Goal: Navigation & Orientation: Understand site structure

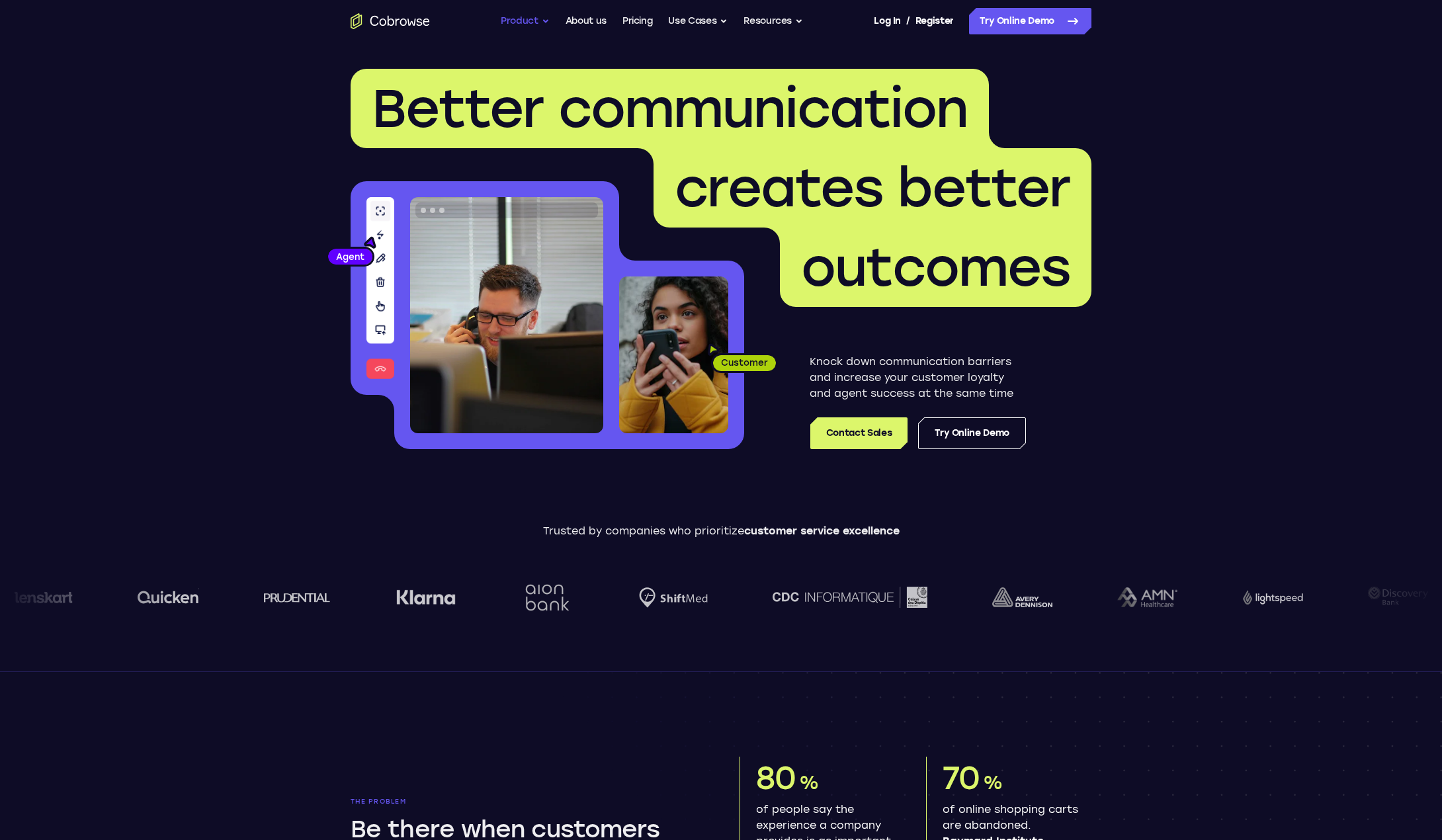
click at [545, 20] on button "Product" at bounding box center [525, 20] width 49 height 26
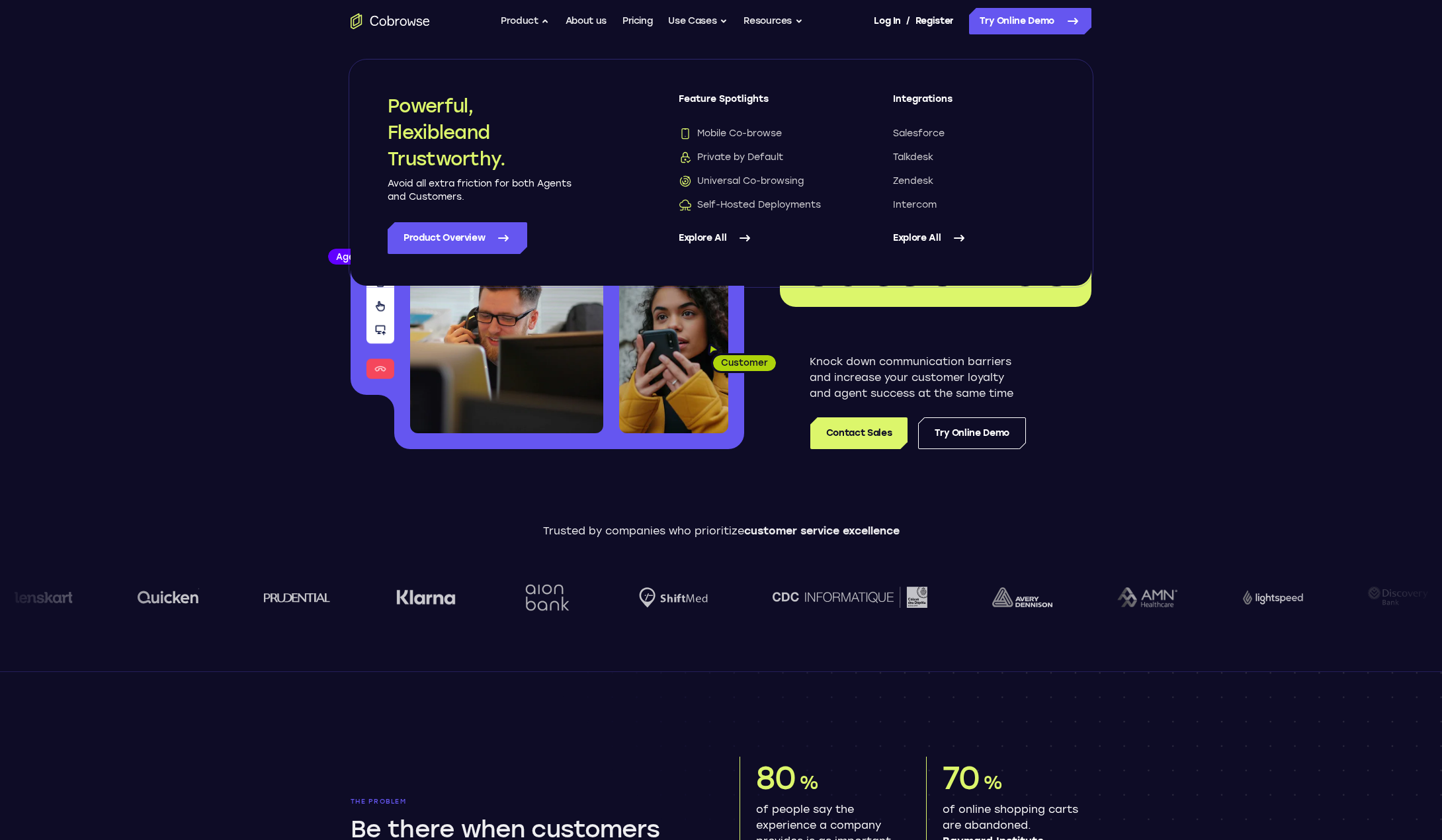
click at [727, 236] on link "Explore All" at bounding box center [760, 238] width 161 height 31
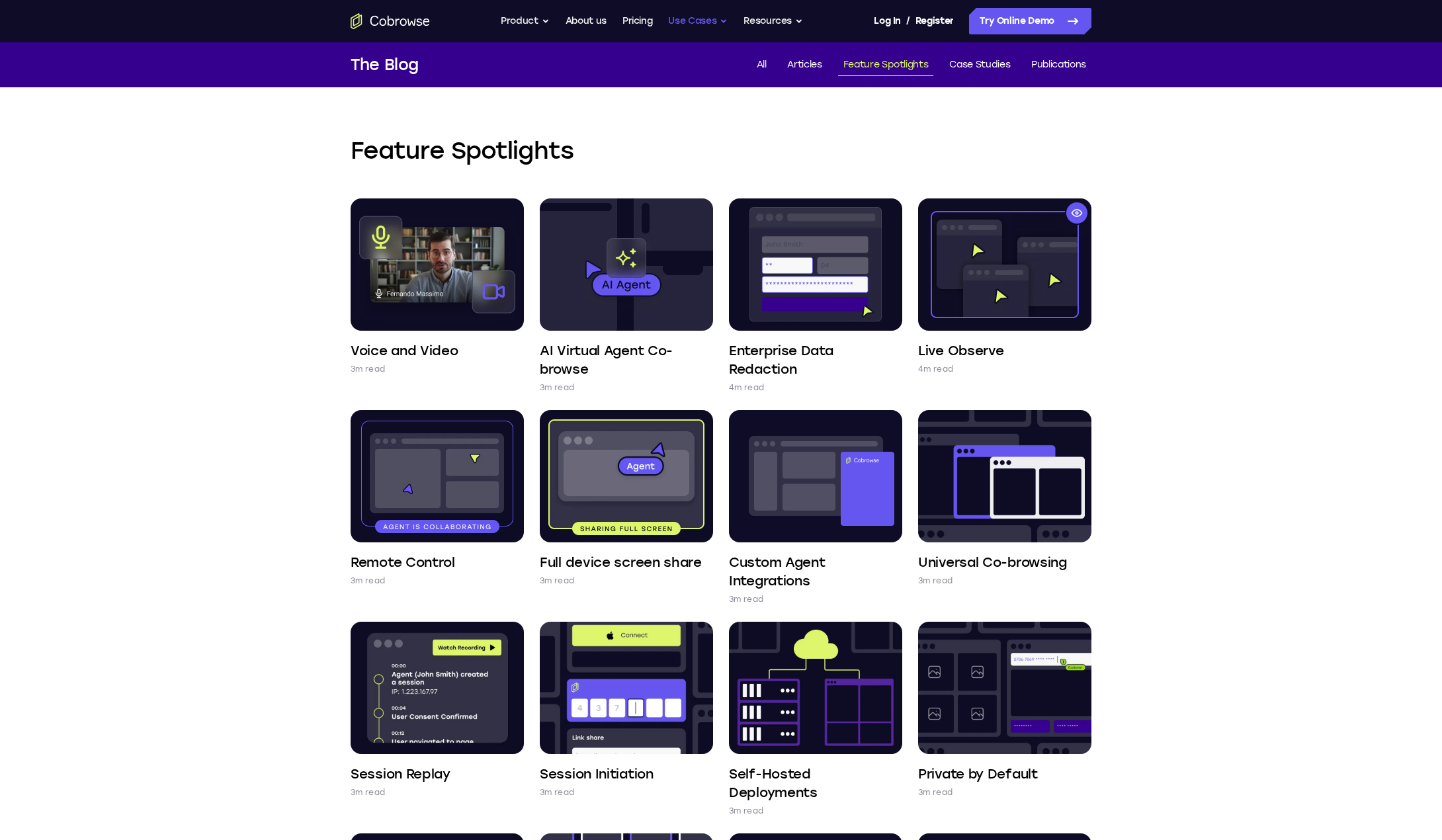
click at [710, 23] on button "Use Cases" at bounding box center [698, 20] width 59 height 26
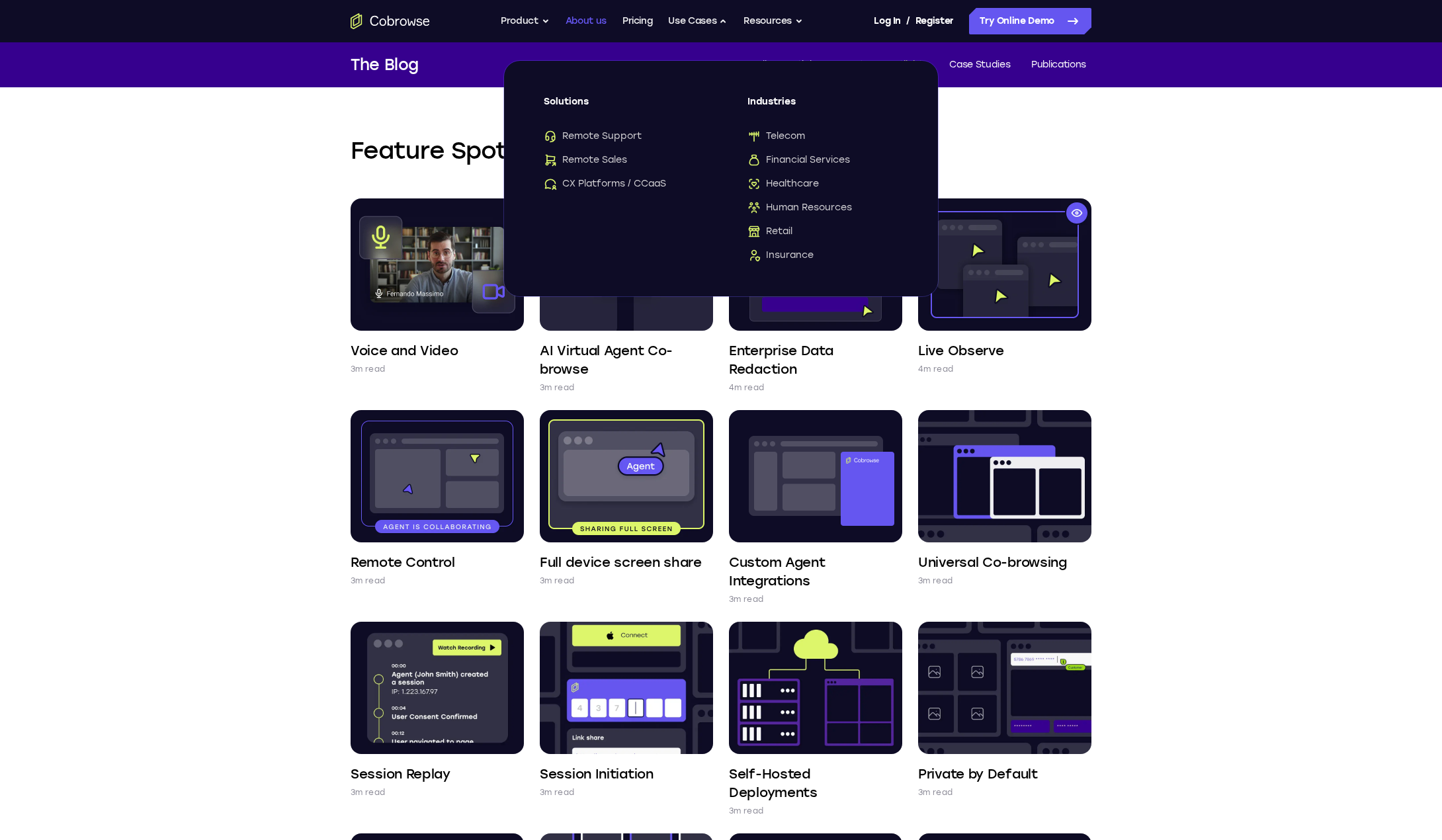
click at [581, 20] on link "About us" at bounding box center [586, 20] width 41 height 26
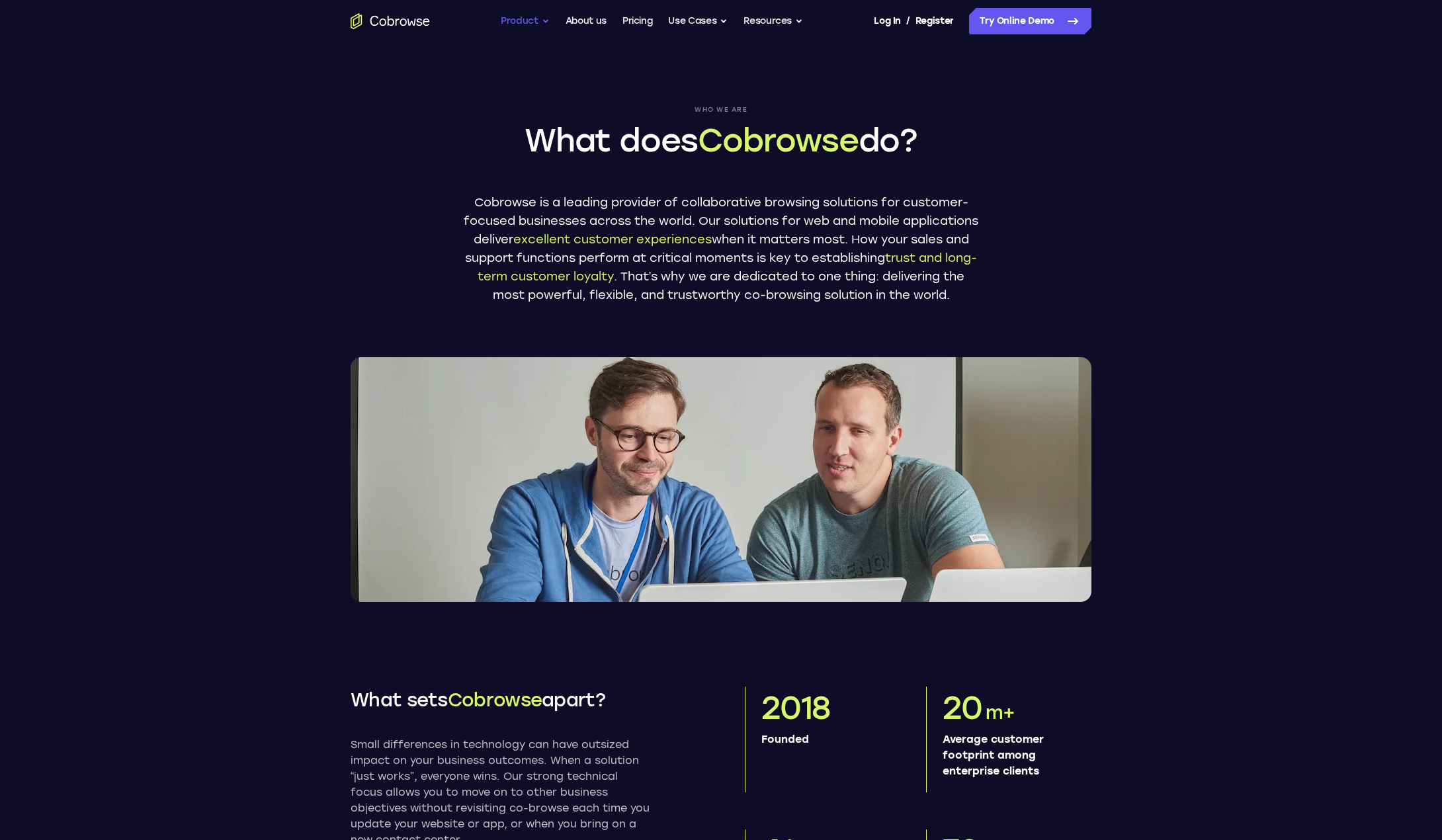
click at [523, 21] on button "Product" at bounding box center [525, 20] width 49 height 26
